Goal: Information Seeking & Learning: Compare options

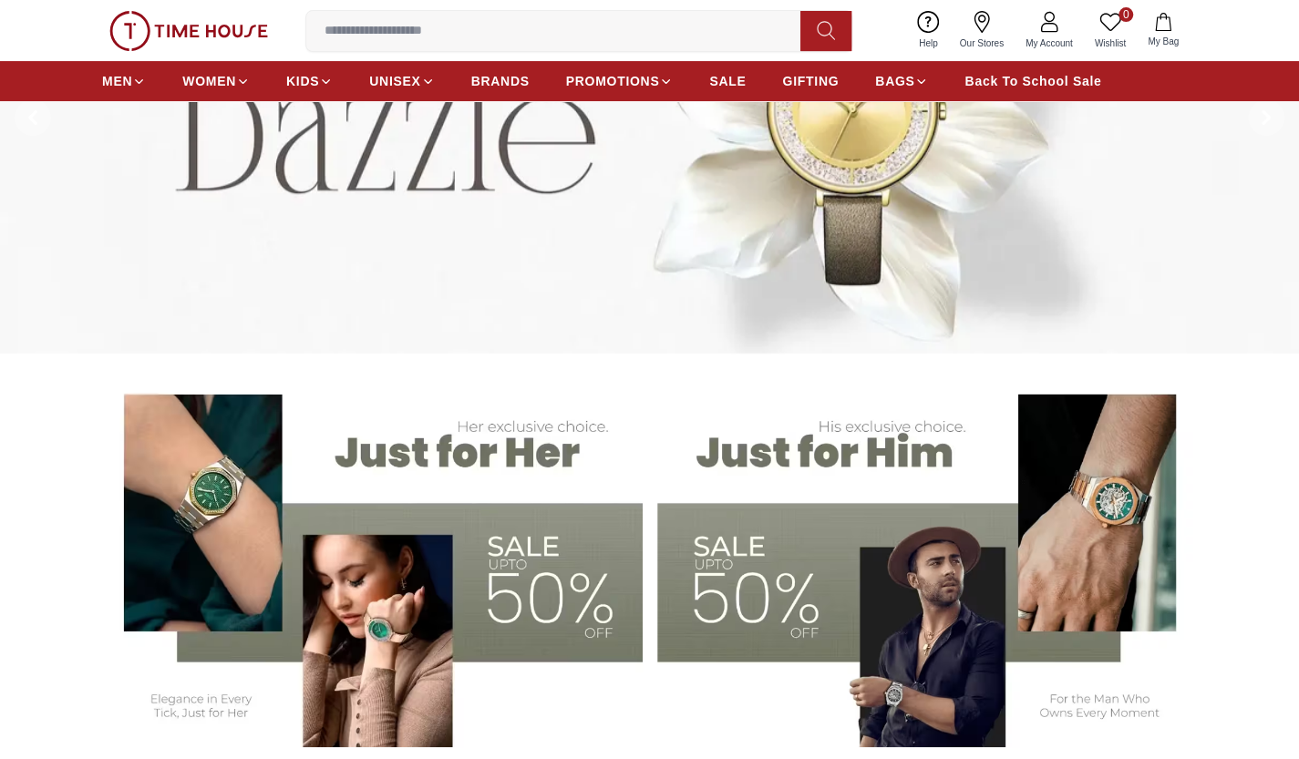
scroll to position [328, 0]
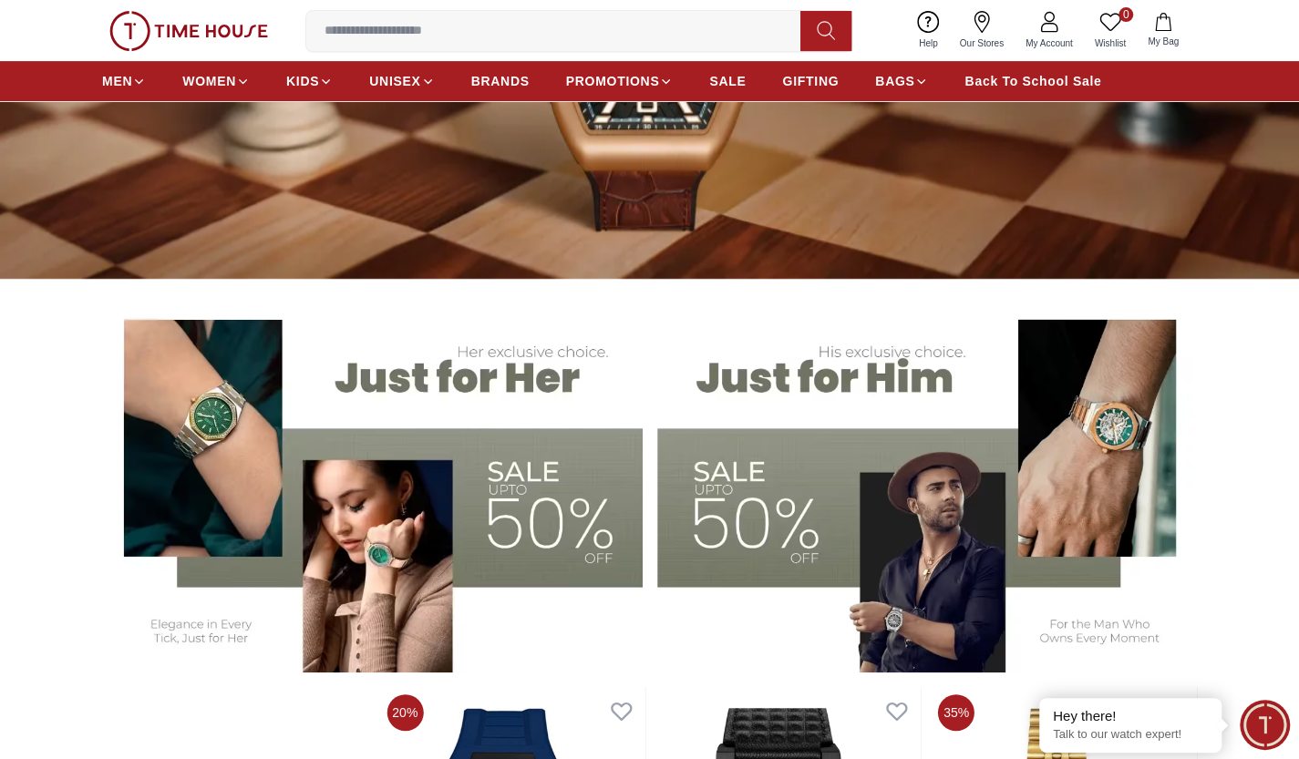
click at [818, 391] on img at bounding box center [927, 485] width 540 height 376
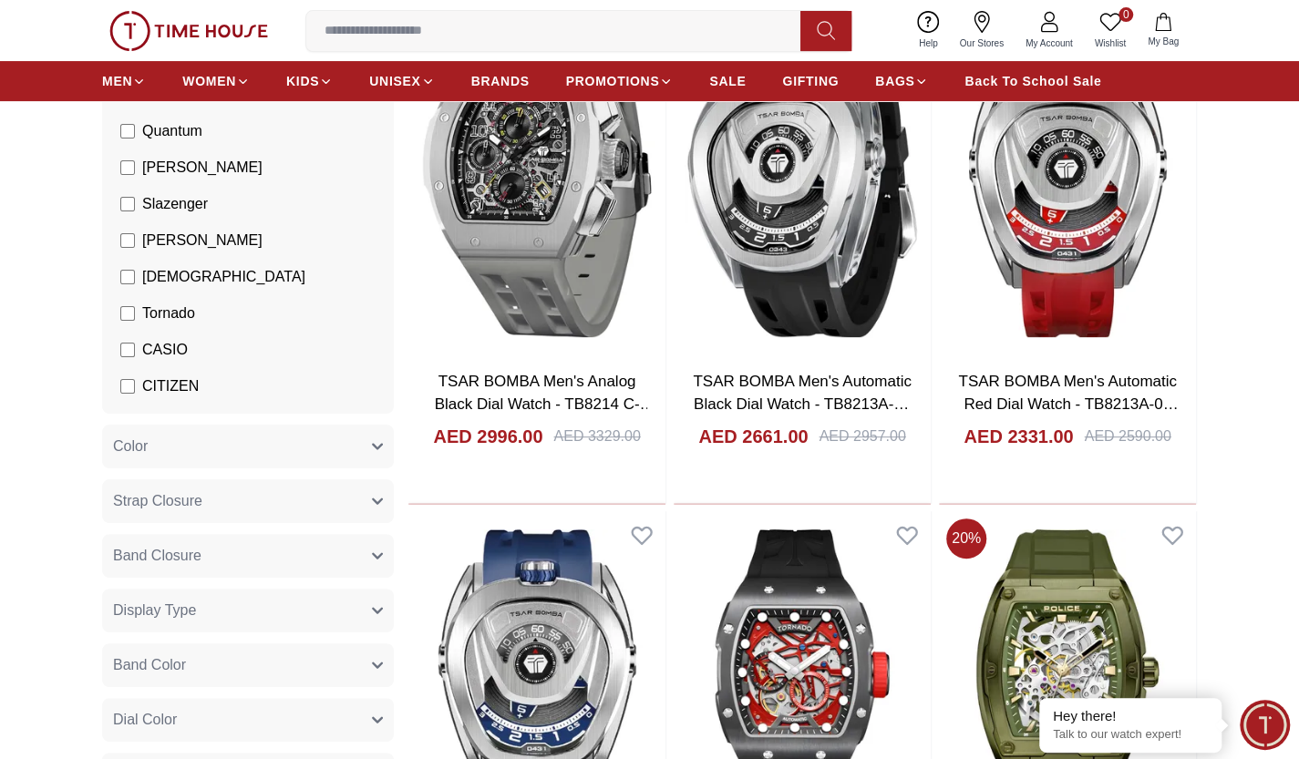
scroll to position [328, 0]
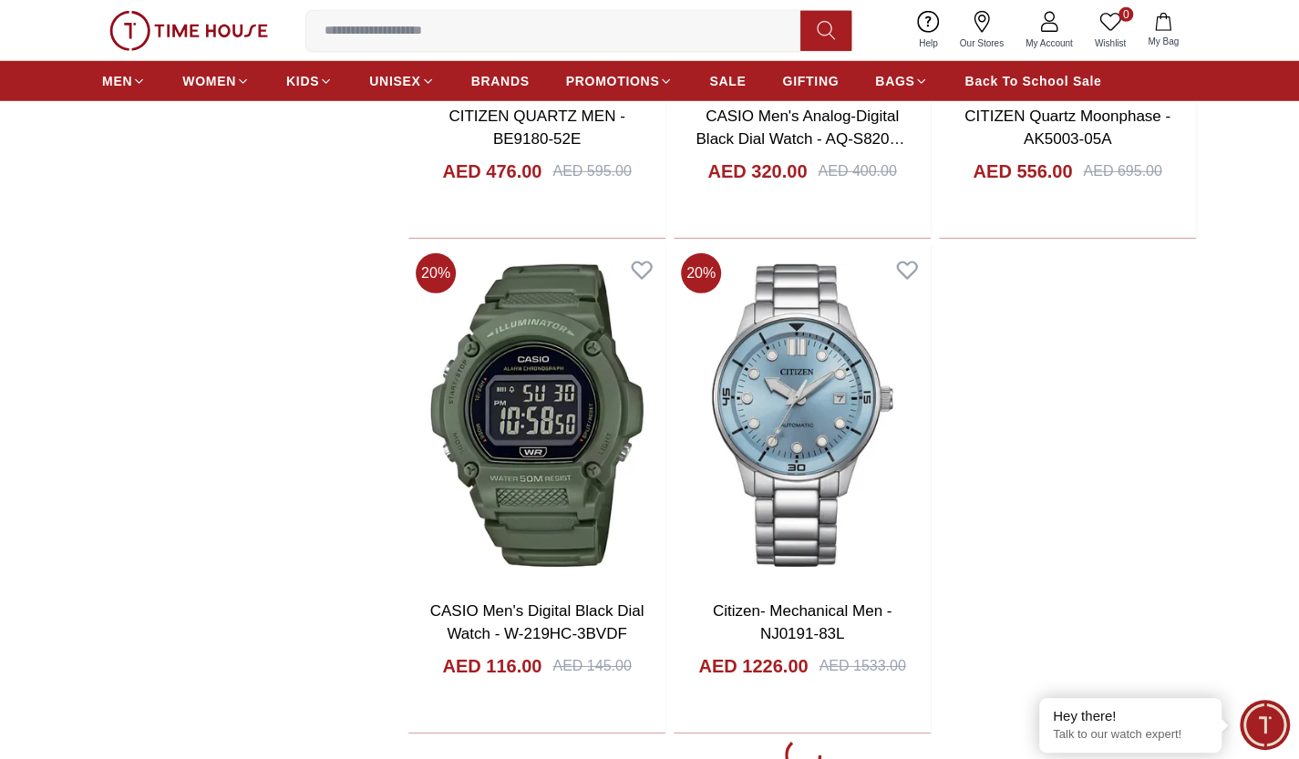
scroll to position [3063, 0]
